Goal: Task Accomplishment & Management: Manage account settings

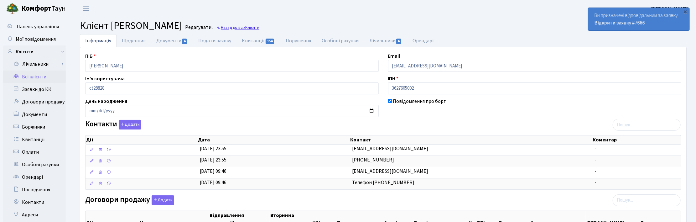
click at [259, 25] on span "Клієнти" at bounding box center [252, 27] width 14 height 6
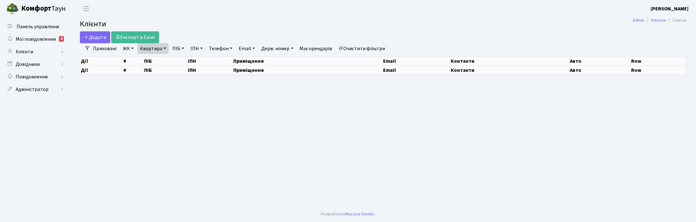
select select "25"
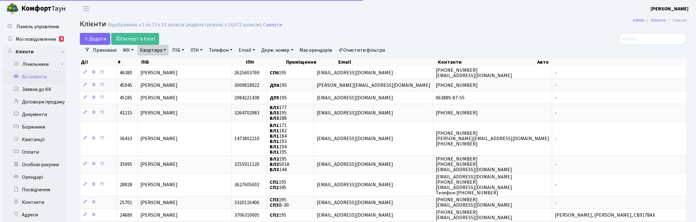
drag, startPoint x: 163, startPoint y: 48, endPoint x: 163, endPoint y: 52, distance: 4.4
click at [163, 48] on link "Квартира" at bounding box center [152, 50] width 31 height 11
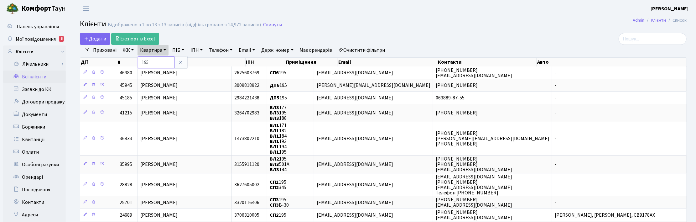
click at [161, 62] on input "195" at bounding box center [156, 62] width 37 height 12
click at [453, 13] on header "Комфорт Таун Корчун І. С. Мій обліковий запис Вийти" at bounding box center [348, 8] width 696 height 17
click at [164, 50] on link "Квартира" at bounding box center [152, 50] width 31 height 11
click at [159, 60] on input "195" at bounding box center [156, 62] width 37 height 12
type input "1"
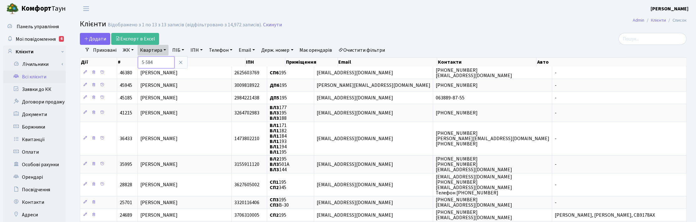
type input "5-584"
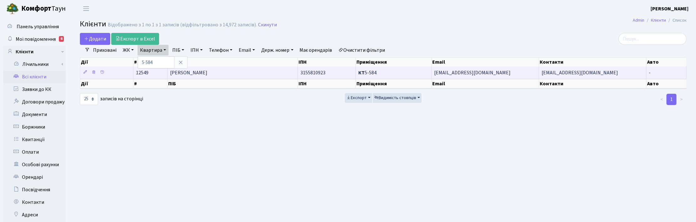
click at [207, 74] on span "Степаненко Наталія Юріївна" at bounding box center [188, 72] width 37 height 7
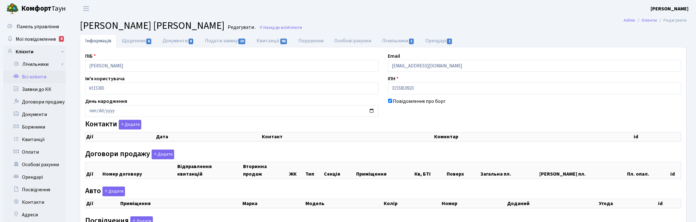
checkbox input "true"
select select "25"
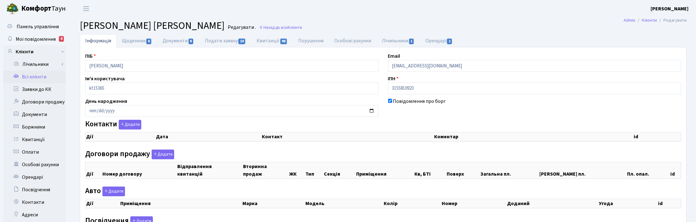
select select "25"
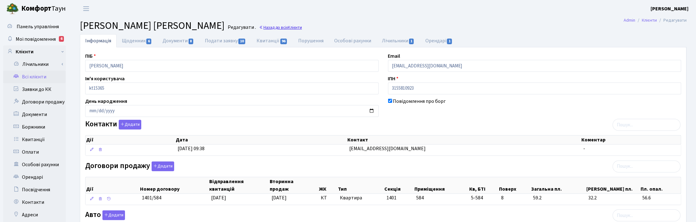
click at [293, 27] on link "Назад до всіх Клієнти" at bounding box center [280, 27] width 43 height 6
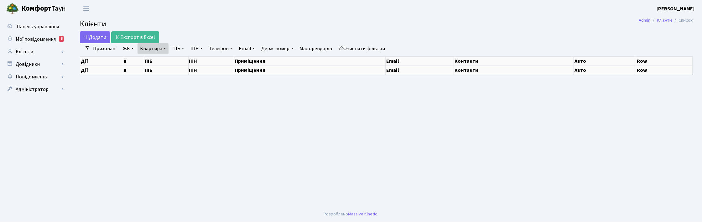
select select "25"
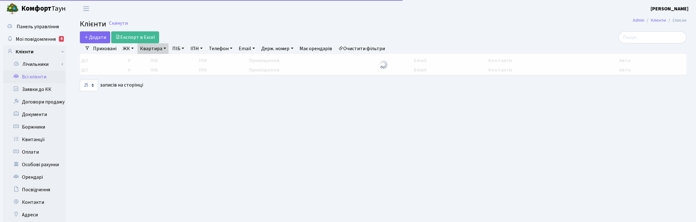
click at [163, 51] on link "Квартира" at bounding box center [152, 48] width 31 height 11
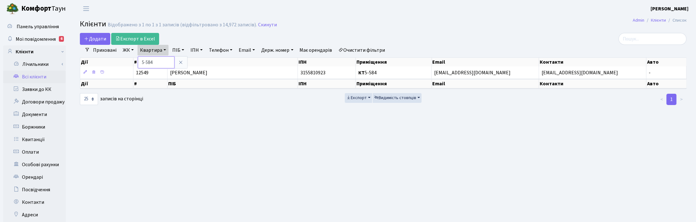
click at [160, 61] on input "5-584" at bounding box center [156, 62] width 37 height 12
type input "5-489"
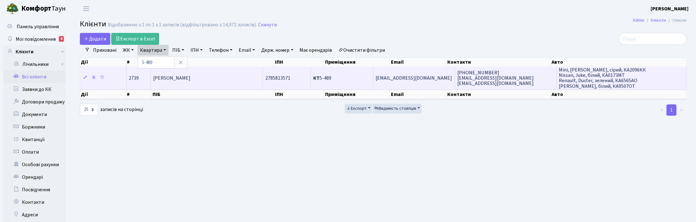
click at [190, 75] on span "[PERSON_NAME]" at bounding box center [171, 78] width 37 height 7
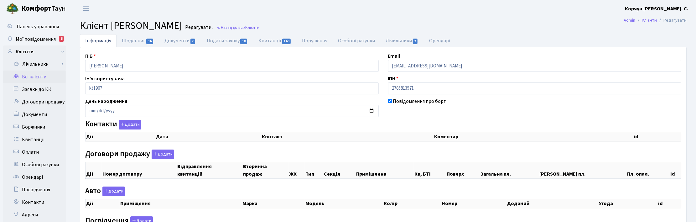
checkbox input "true"
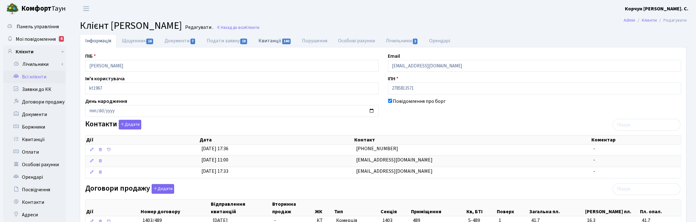
click at [278, 39] on link "Квитанції 140" at bounding box center [275, 40] width 44 height 13
select select "25"
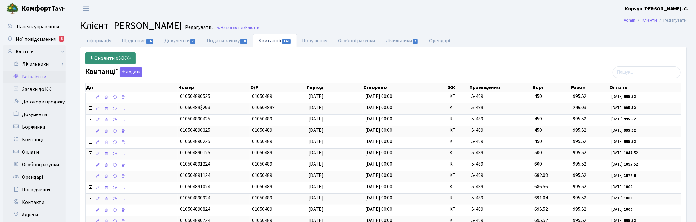
click at [93, 58] on icon at bounding box center [91, 57] width 5 height 5
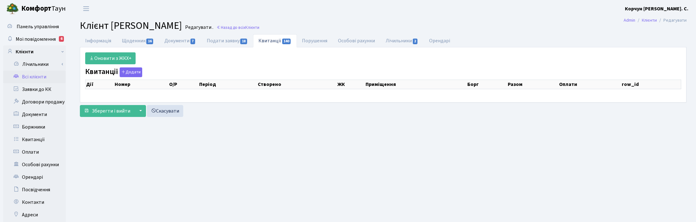
select select "25"
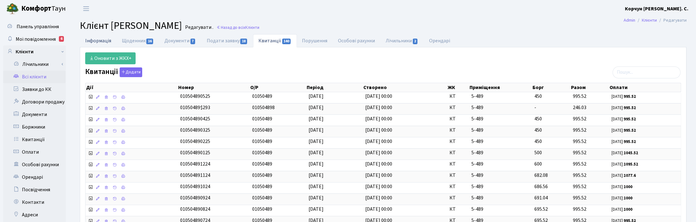
click at [93, 41] on link "Інформація" at bounding box center [98, 40] width 37 height 13
select select "25"
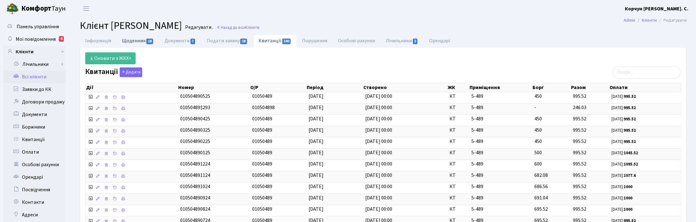
select select "25"
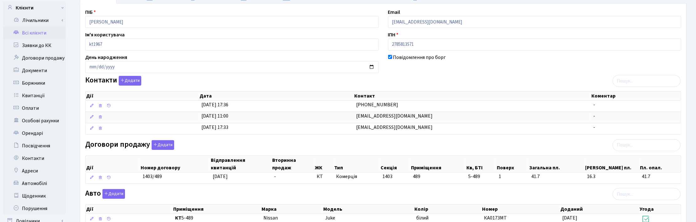
scroll to position [117, 0]
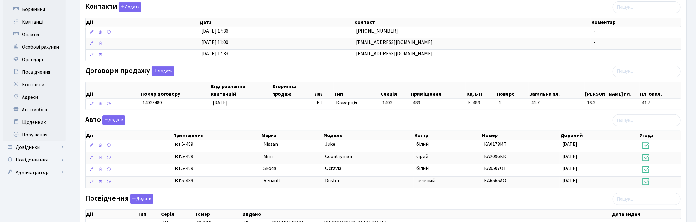
click at [362, 76] on div "Договори продажу Додати Дії Номер договору Відправлення квитанцій Вторинна прод…" at bounding box center [382, 89] width 605 height 46
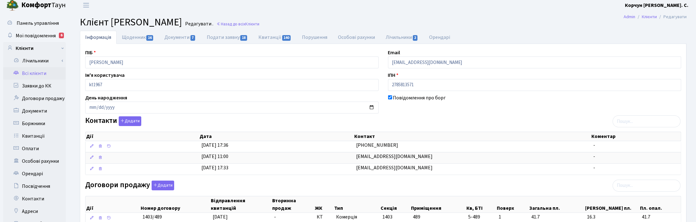
scroll to position [0, 0]
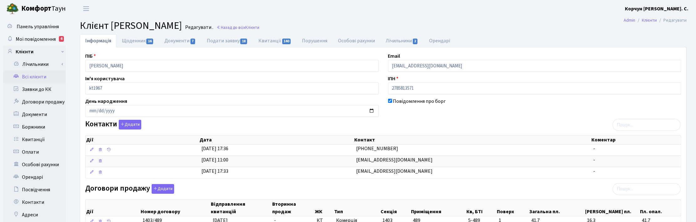
drag, startPoint x: 491, startPoint y: 21, endPoint x: 557, endPoint y: 4, distance: 68.8
click at [492, 21] on h2 "Клієнт Лисенко Олександр Борисович Редагувати . Назад до всіх Клієнти" at bounding box center [383, 26] width 606 height 12
click at [34, 73] on link "Всі клієнти" at bounding box center [34, 76] width 63 height 13
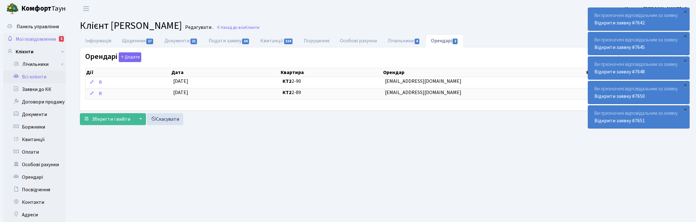
click at [41, 38] on span "Мої повідомлення" at bounding box center [36, 39] width 40 height 7
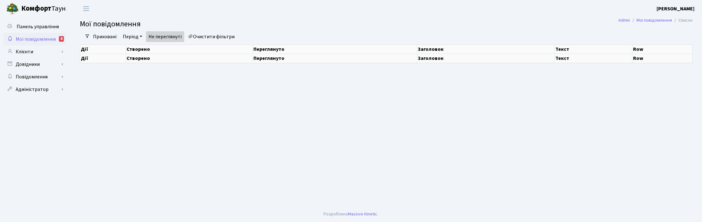
select select "25"
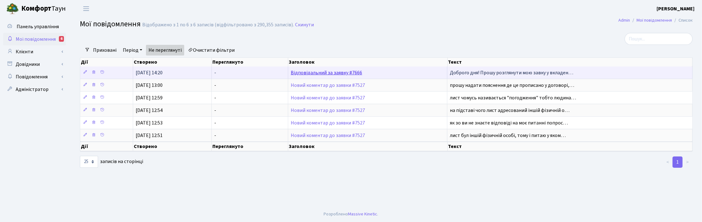
click at [326, 71] on link "Відповідальний за заявку #7666" at bounding box center [326, 72] width 71 height 7
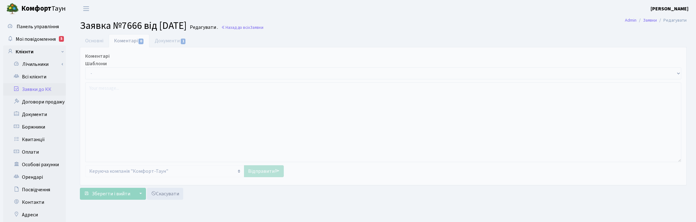
select select "31162"
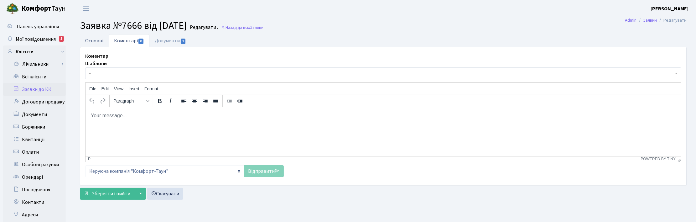
click at [93, 39] on link "Основні" at bounding box center [94, 40] width 29 height 13
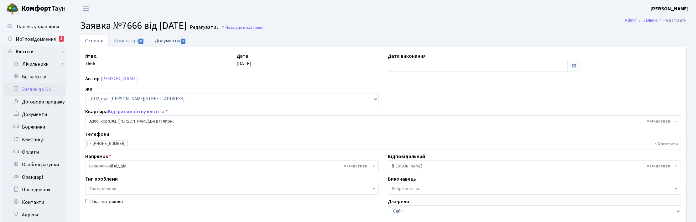
click at [168, 39] on link "Документи 1" at bounding box center [170, 40] width 42 height 13
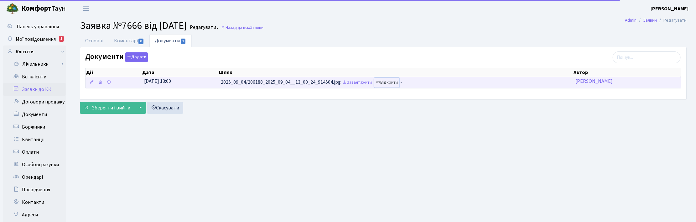
click at [399, 82] on link "Відкрити" at bounding box center [386, 83] width 25 height 10
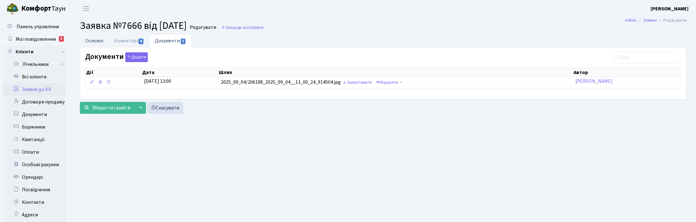
click at [84, 41] on link "Основні" at bounding box center [94, 40] width 29 height 13
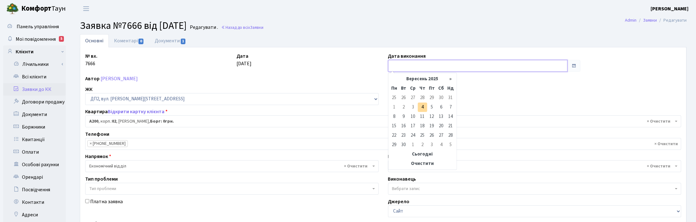
click at [414, 64] on input "text" at bounding box center [477, 66] width 179 height 12
click at [423, 106] on td "4" at bounding box center [422, 106] width 9 height 9
type input "04.09.2025"
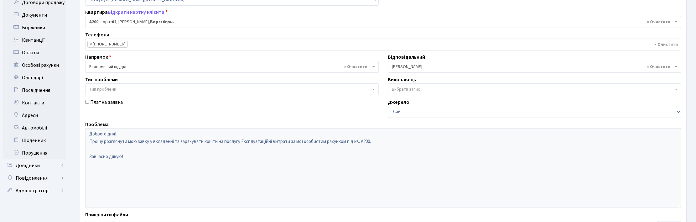
scroll to position [152, 0]
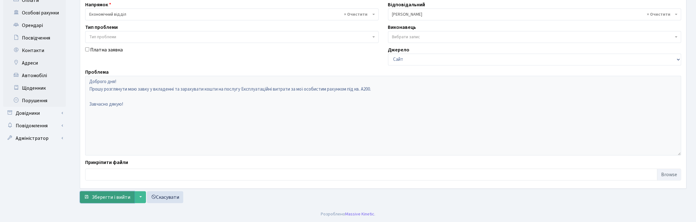
click at [100, 197] on span "Зберегти і вийти" at bounding box center [111, 196] width 39 height 7
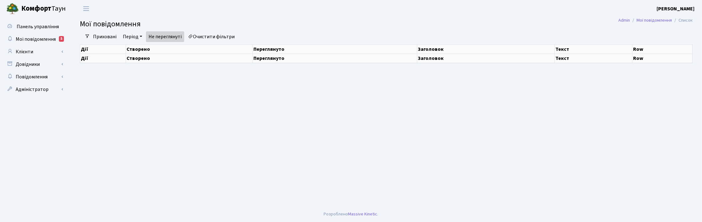
select select "25"
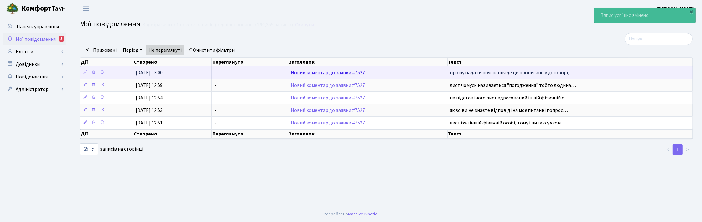
click at [324, 70] on link "Новий коментар до заявки #7527" at bounding box center [328, 72] width 74 height 7
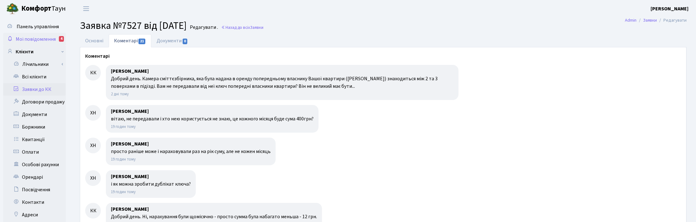
click at [36, 37] on span "Мої повідомлення" at bounding box center [36, 39] width 40 height 7
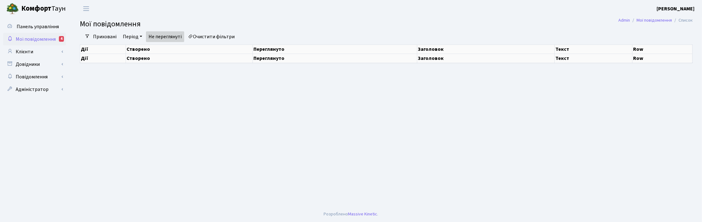
select select "25"
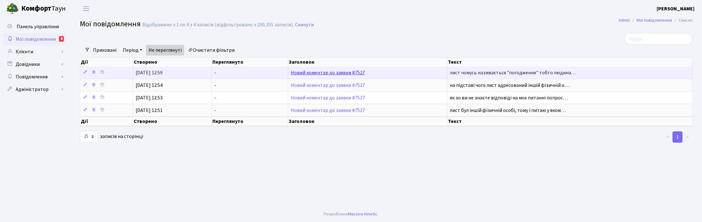
click at [322, 74] on link "Новий коментар до заявки #7527" at bounding box center [328, 72] width 74 height 7
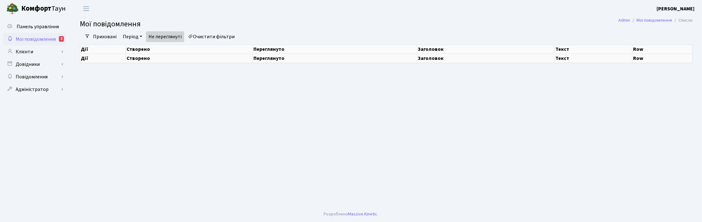
select select "25"
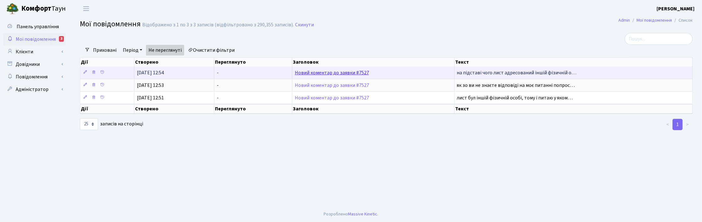
click at [343, 71] on link "Новий коментар до заявки #7527" at bounding box center [332, 72] width 74 height 7
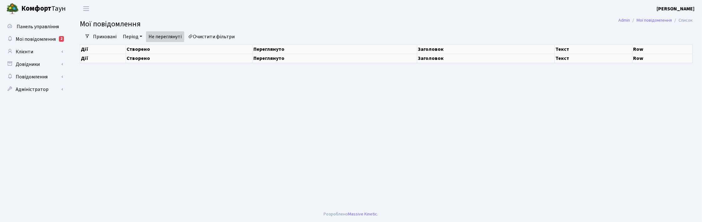
select select "25"
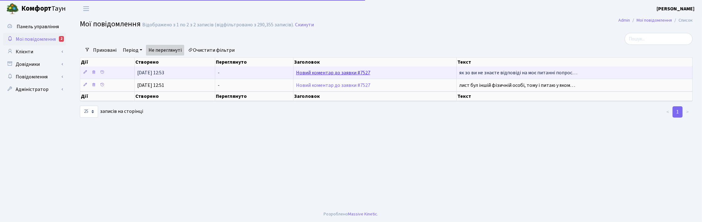
click at [309, 71] on link "Новий коментар до заявки #7527" at bounding box center [333, 72] width 74 height 7
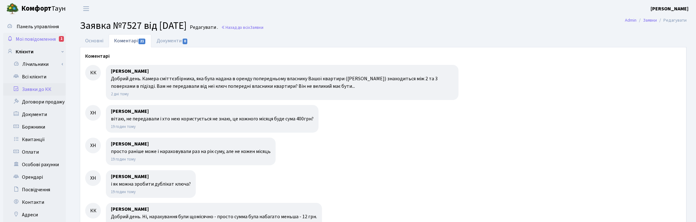
click at [31, 40] on span "Мої повідомлення" at bounding box center [36, 39] width 40 height 7
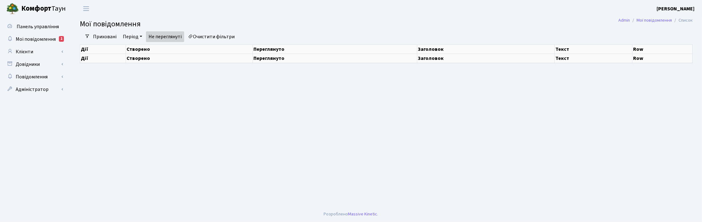
select select "25"
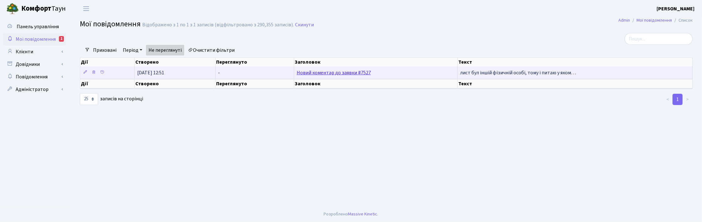
click at [347, 74] on link "Новий коментар до заявки #7527" at bounding box center [333, 72] width 74 height 7
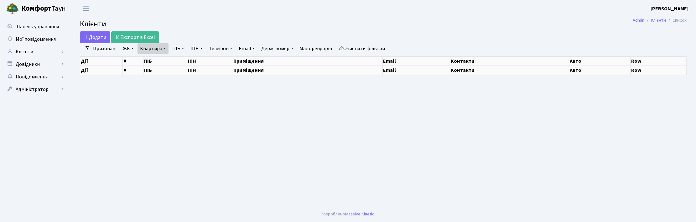
select select "25"
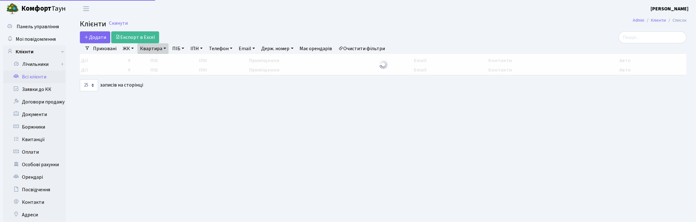
click at [164, 46] on link "Квартира" at bounding box center [152, 48] width 31 height 11
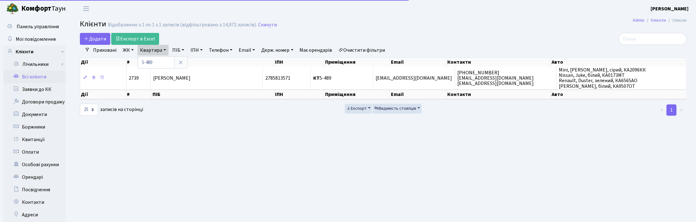
click at [162, 56] on div "Дії # ПІБ ІПН Приміщення Email Контакти Авто" at bounding box center [383, 60] width 606 height 11
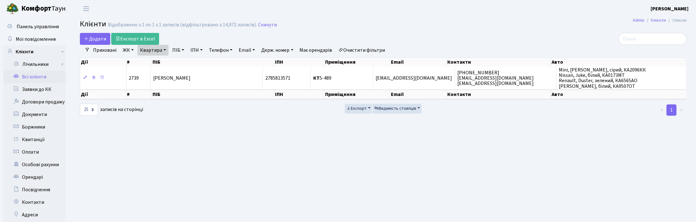
click at [159, 49] on link "Квартира" at bounding box center [152, 50] width 31 height 11
drag, startPoint x: 154, startPoint y: 62, endPoint x: 139, endPoint y: 62, distance: 14.7
click at [139, 62] on input "5-489" at bounding box center [156, 62] width 37 height 12
type input "13-84"
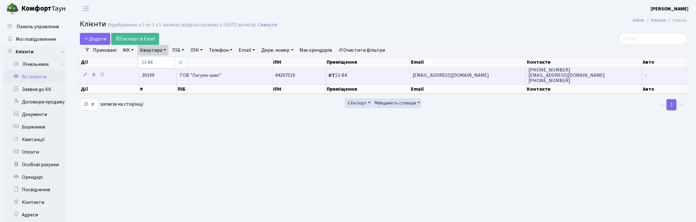
click at [193, 75] on span "ТОВ "Лагуна-шик"" at bounding box center [199, 75] width 41 height 7
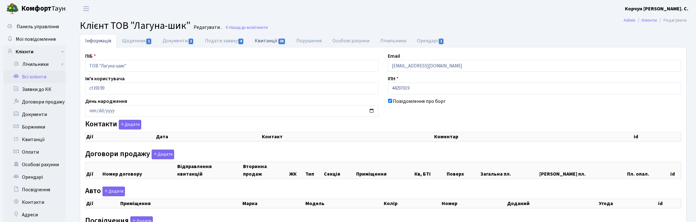
click at [266, 38] on link "Квитанції 38" at bounding box center [270, 40] width 42 height 13
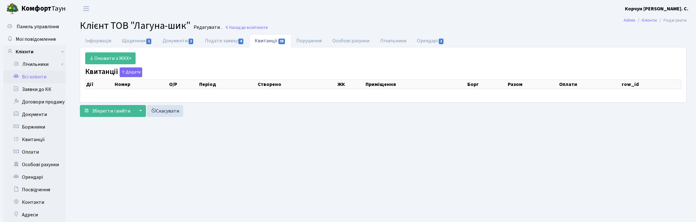
select select "25"
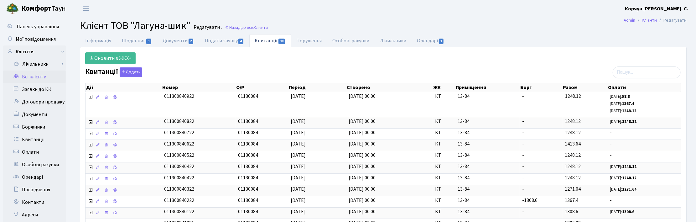
click at [486, 31] on h2 "Клієнт ТОВ "Лагуна-шик" Редагувати . Назад до всіх Клієнти" at bounding box center [383, 26] width 606 height 12
click at [95, 40] on link "Інформація" at bounding box center [98, 40] width 37 height 13
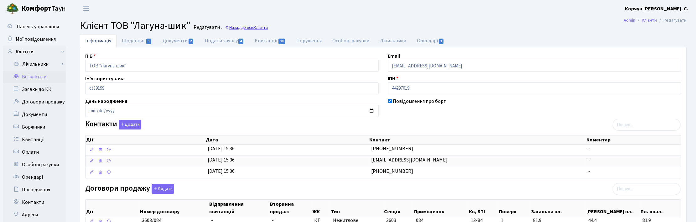
click at [249, 27] on link "Назад до всіх Клієнти" at bounding box center [246, 27] width 43 height 6
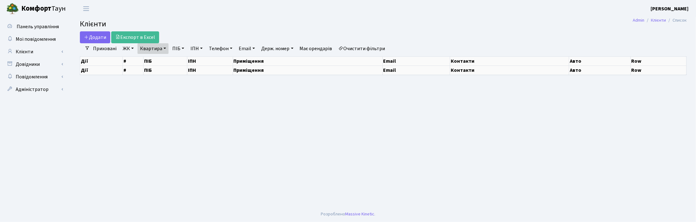
select select "25"
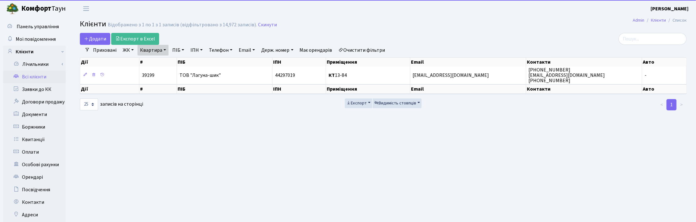
drag, startPoint x: 374, startPoint y: 30, endPoint x: 440, endPoint y: 20, distance: 66.4
click at [375, 30] on h2 "Клієнти Відображено з 1 по 1 з 1 записів (відфільтровано з 14,972 записів). Ски…" at bounding box center [383, 25] width 606 height 11
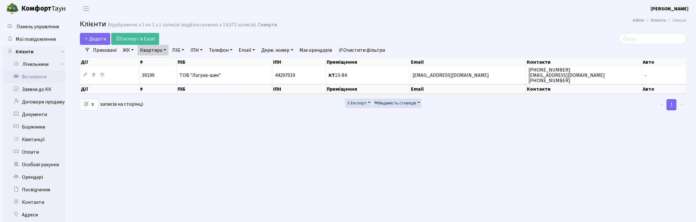
click at [163, 52] on link "Квартира" at bounding box center [152, 50] width 31 height 11
click at [178, 63] on icon at bounding box center [180, 62] width 5 height 5
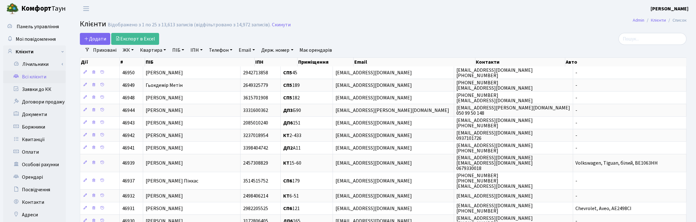
click at [179, 51] on link "ПІБ" at bounding box center [178, 50] width 17 height 11
click at [178, 60] on input "text" at bounding box center [188, 62] width 37 height 12
type input "єрьом"
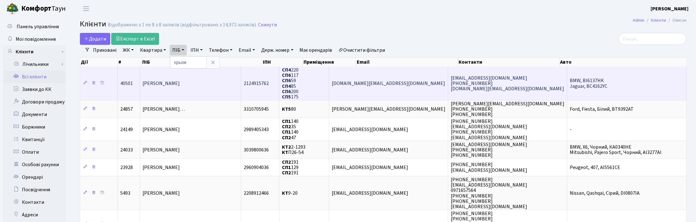
click at [215, 80] on td "Єрьоміна Олена Федорівна" at bounding box center [190, 83] width 101 height 34
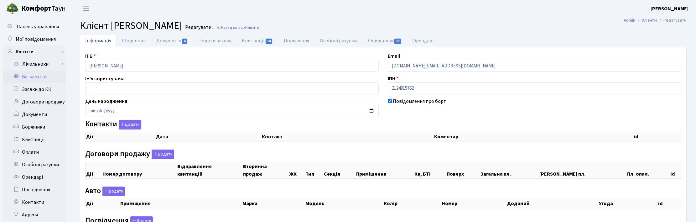
select select "25"
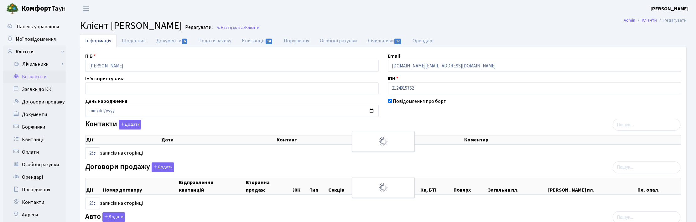
checkbox input "true"
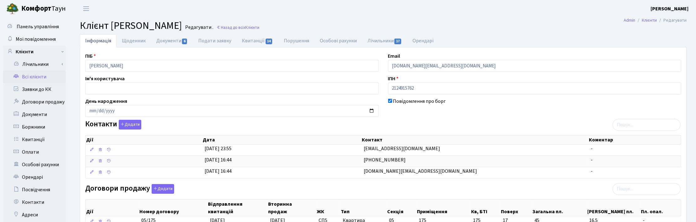
click at [289, 24] on h2 "Клієнт Єрьоміна Олена Федорівна Редагувати . Назад до всіх Клієнти" at bounding box center [383, 26] width 606 height 12
click at [259, 28] on span "Клієнти" at bounding box center [252, 27] width 14 height 6
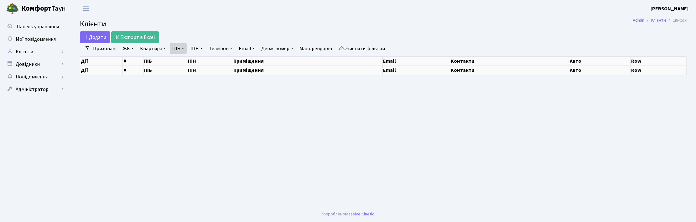
select select "25"
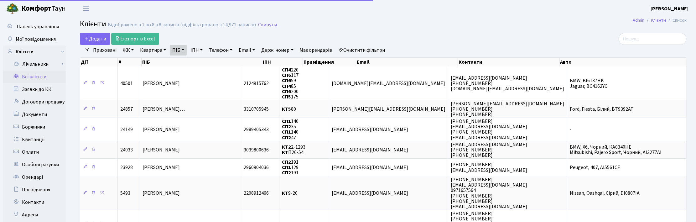
click at [184, 49] on link "ПІБ" at bounding box center [178, 50] width 17 height 11
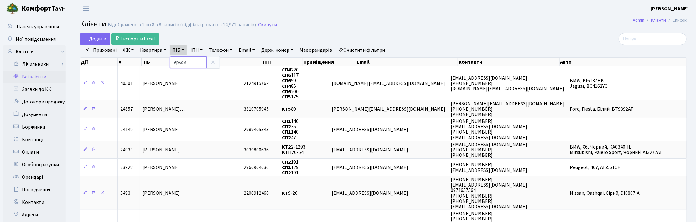
drag, startPoint x: 187, startPoint y: 60, endPoint x: 166, endPoint y: 60, distance: 20.7
click at [167, 60] on div "Додати Експорт в Excel Фільтри Приховані ЖК ТХ, вул. Ділова, 1/2 КТ, вул. Реген…" at bounding box center [383, 158] width 616 height 250
click at [174, 52] on link "ПІБ" at bounding box center [178, 50] width 17 height 11
type input "горб"
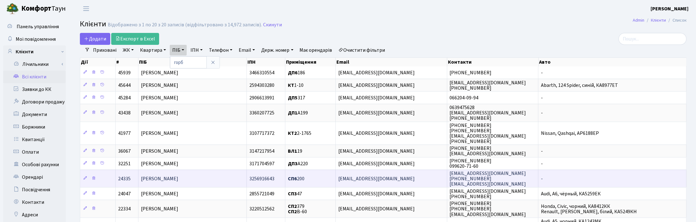
click at [174, 182] on span "Горбач Марта Іванівна" at bounding box center [159, 178] width 37 height 7
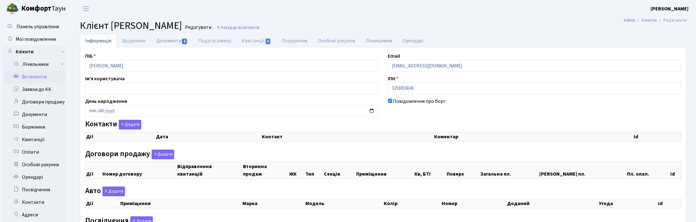
select select "25"
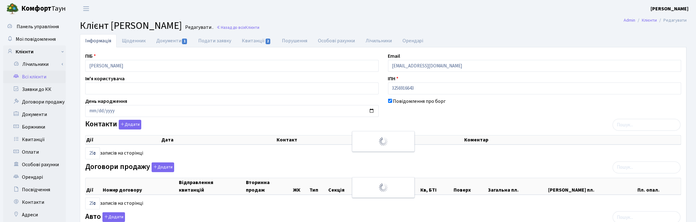
checkbox input "true"
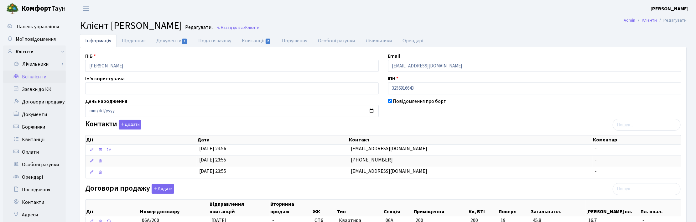
click at [553, 29] on h2 "Клієнт Горбач Марта Іванівна Редагувати . Назад до всіх Клієнти" at bounding box center [383, 26] width 606 height 12
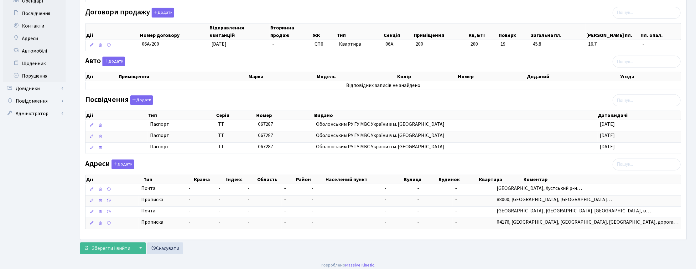
scroll to position [184, 0]
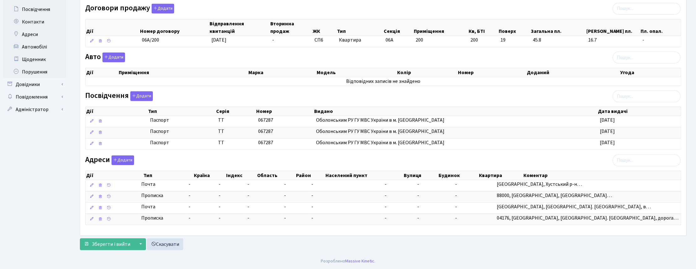
click at [492, 4] on div "Договори продажу Додати Дії Номер договору Відправлення квитанцій Вторинна прод…" at bounding box center [382, 27] width 605 height 46
click at [423, 221] on div "Зберегти і вийти ▼ Зберегти та продовжити редагування Зберегти та створити Скас…" at bounding box center [383, 245] width 606 height 12
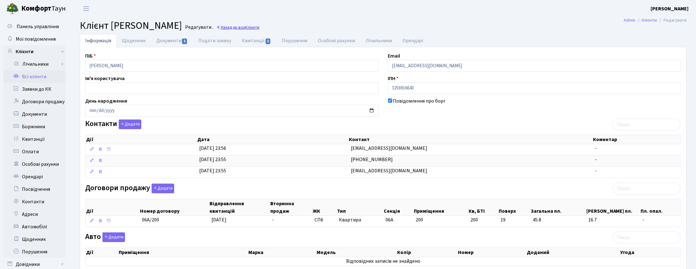
click at [259, 24] on link "Назад до всіх Клієнти" at bounding box center [237, 27] width 43 height 6
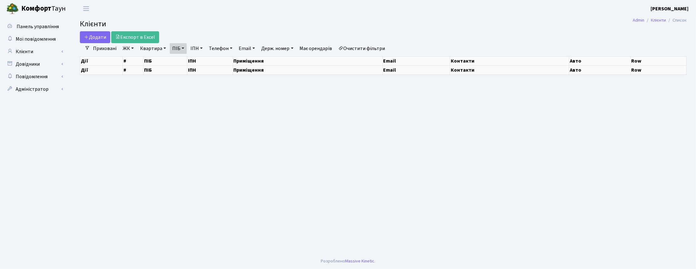
select select "25"
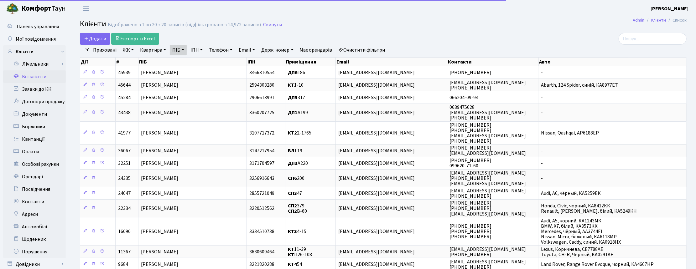
click at [183, 49] on link "ПІБ" at bounding box center [178, 50] width 17 height 11
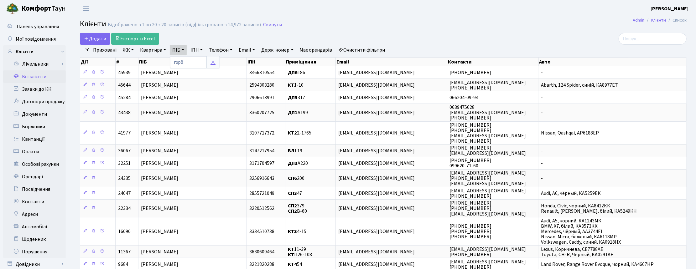
drag, startPoint x: 214, startPoint y: 59, endPoint x: 176, endPoint y: 53, distance: 37.9
click at [214, 59] on link at bounding box center [212, 62] width 13 height 12
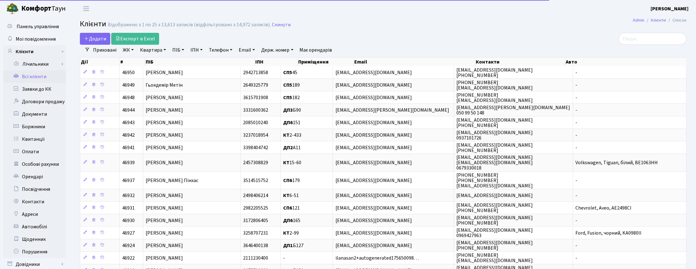
click at [154, 49] on link "Квартира" at bounding box center [152, 50] width 31 height 11
drag, startPoint x: 157, startPoint y: 61, endPoint x: 154, endPoint y: 58, distance: 3.6
click at [157, 61] on input "text" at bounding box center [156, 62] width 37 height 12
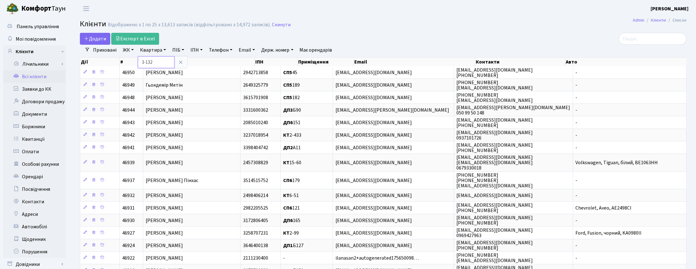
type input "3-132"
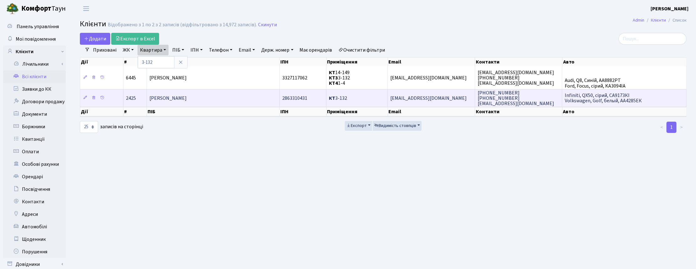
click at [187, 100] on span "Ходаковський Володимир Юрійович" at bounding box center [167, 98] width 37 height 7
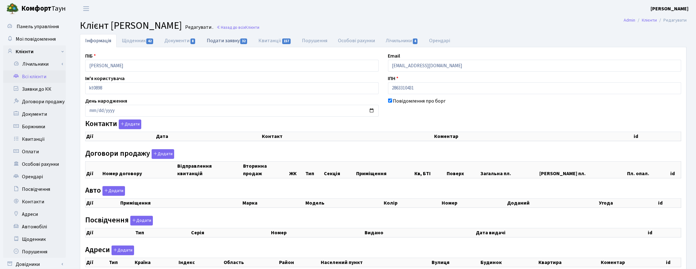
checkbox input "true"
select select "25"
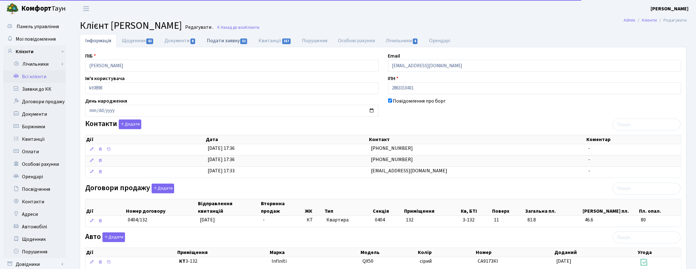
click at [229, 38] on link "Подати заявку 32" at bounding box center [227, 40] width 52 height 13
select select "25"
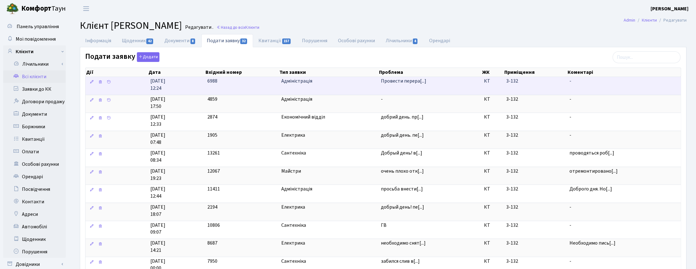
click at [293, 85] on td "Адміністрація" at bounding box center [329, 86] width 100 height 18
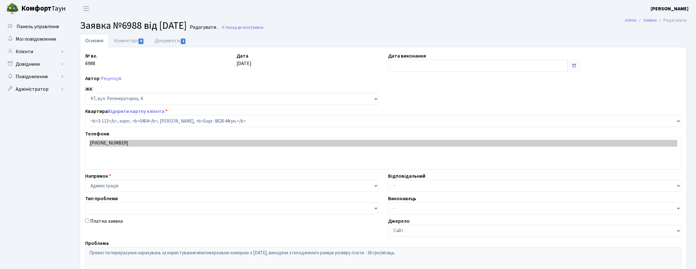
select select "941"
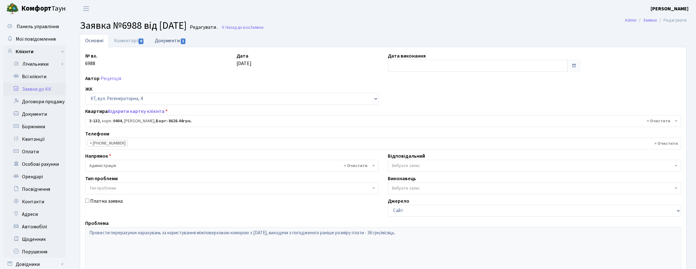
click at [165, 38] on link "Документи 1" at bounding box center [170, 40] width 42 height 13
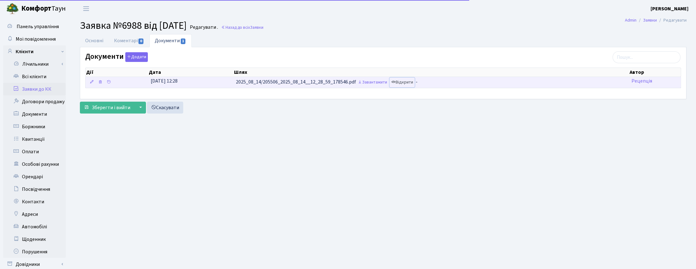
click at [411, 82] on link "Відкрити" at bounding box center [401, 83] width 25 height 10
